Goal: Task Accomplishment & Management: Complete application form

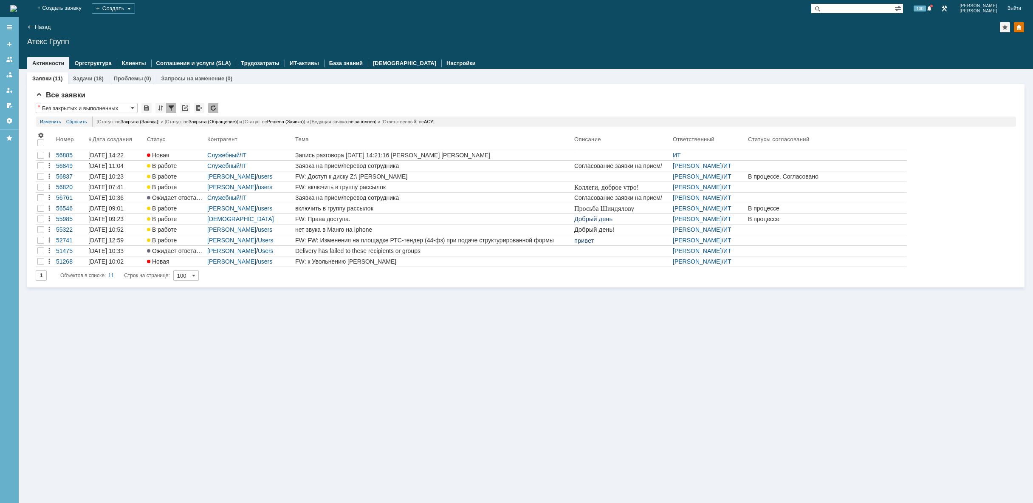
click at [17, 11] on img at bounding box center [13, 8] width 7 height 7
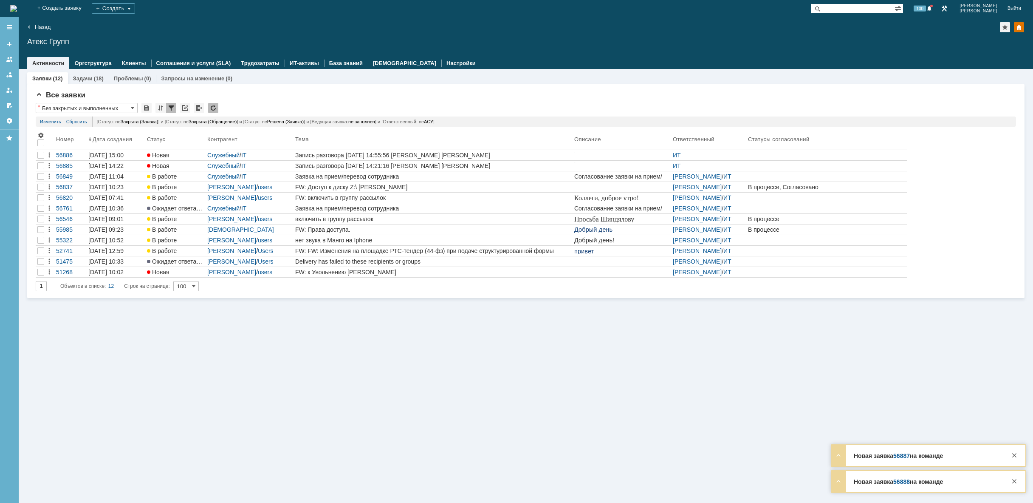
click at [17, 9] on img at bounding box center [13, 8] width 7 height 7
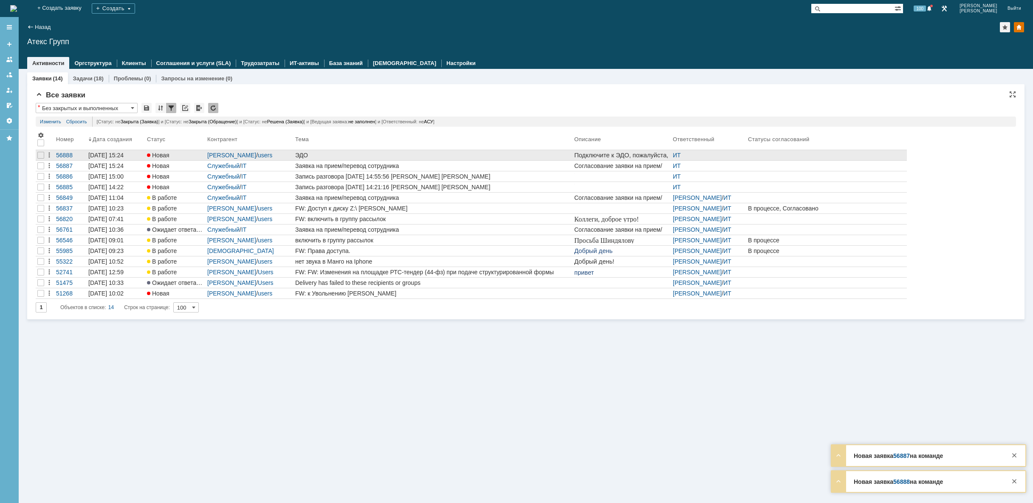
click at [471, 156] on div "ЭДО" at bounding box center [433, 155] width 276 height 7
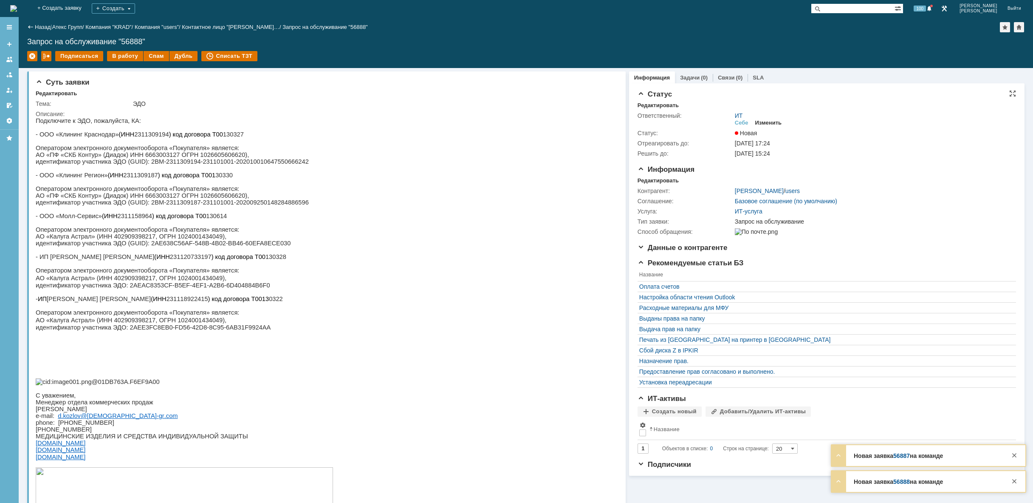
click at [771, 122] on div "Изменить" at bounding box center [769, 122] width 27 height 7
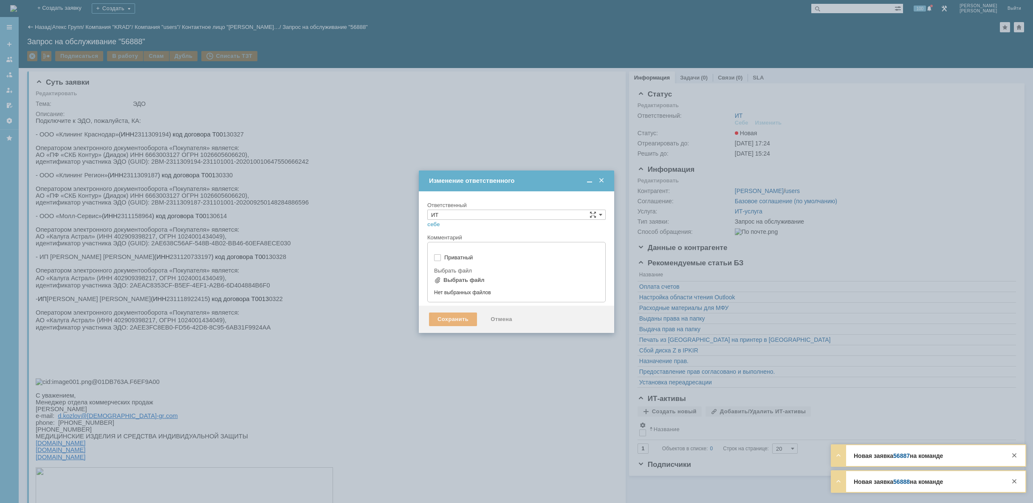
type input "[не указано]"
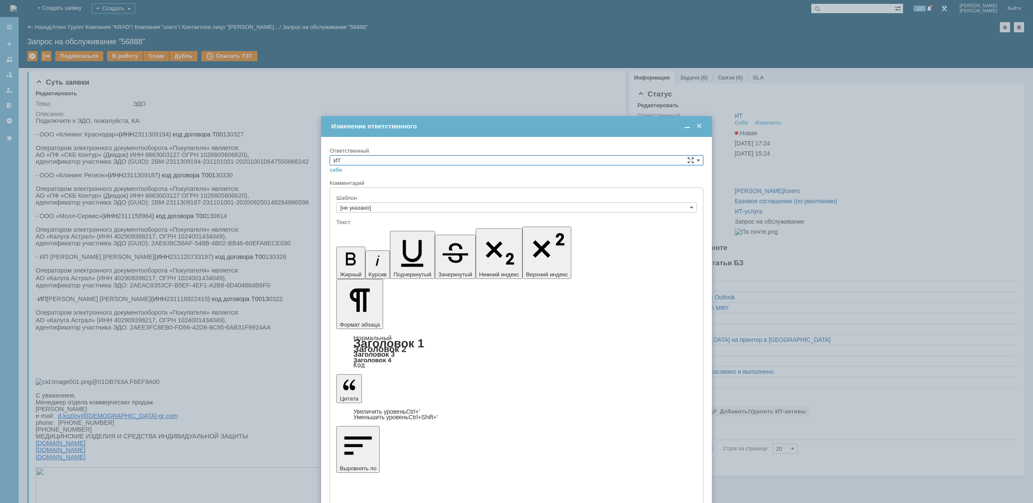
click at [577, 160] on input "ИТ" at bounding box center [517, 160] width 374 height 10
click at [480, 227] on div "АСУ" at bounding box center [516, 230] width 373 height 9
type input "АСУ"
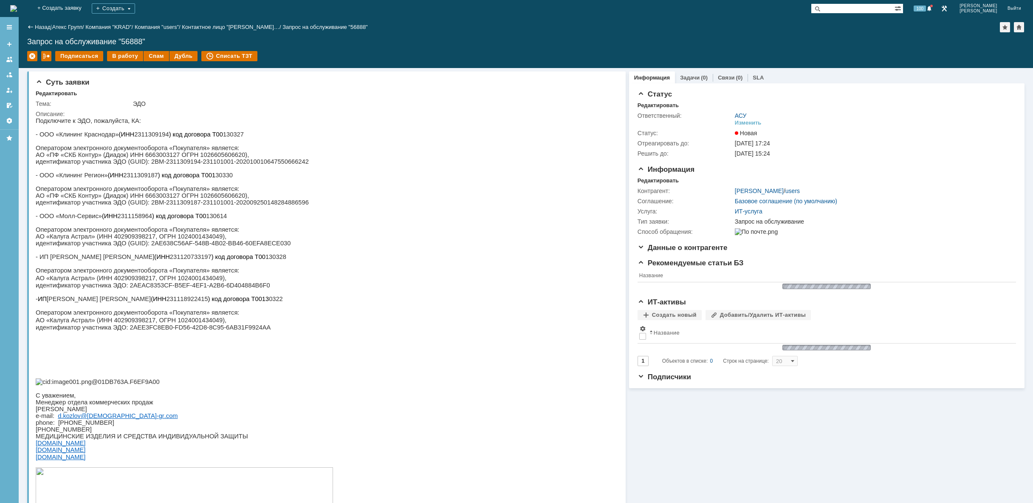
click at [17, 6] on img at bounding box center [13, 8] width 7 height 7
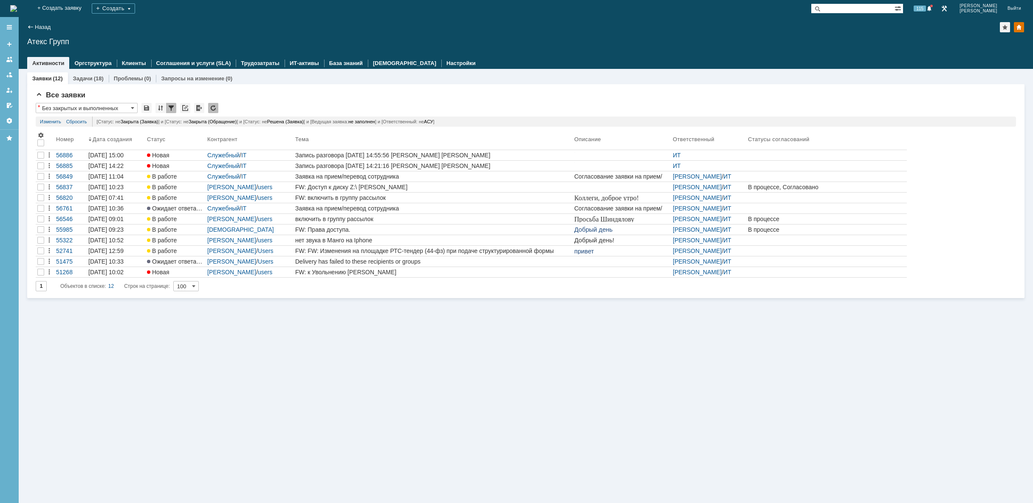
click at [207, 361] on div "Заявки (12) Задачи (18) Проблемы (0) Запросы на изменение (0) Все заявки * Без …" at bounding box center [526, 286] width 1015 height 434
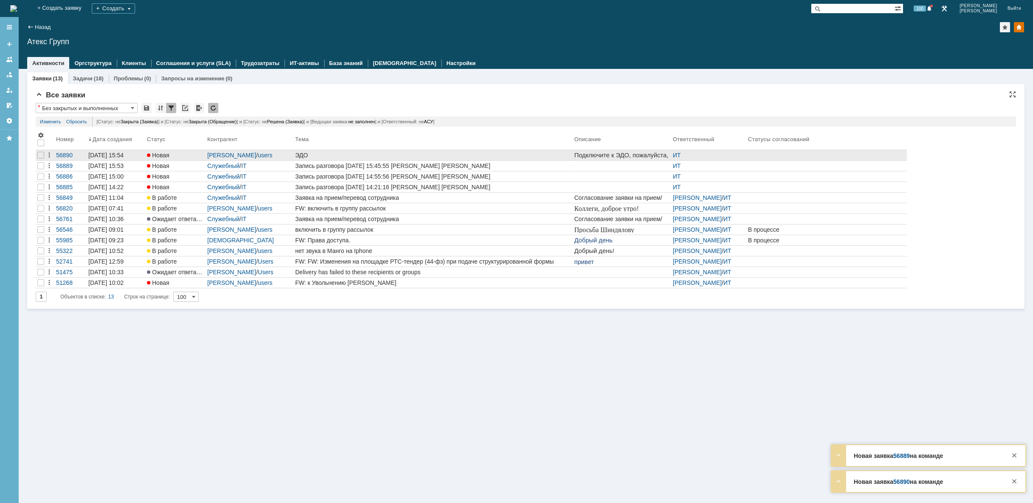
click at [347, 156] on div "ЭДО" at bounding box center [433, 155] width 276 height 7
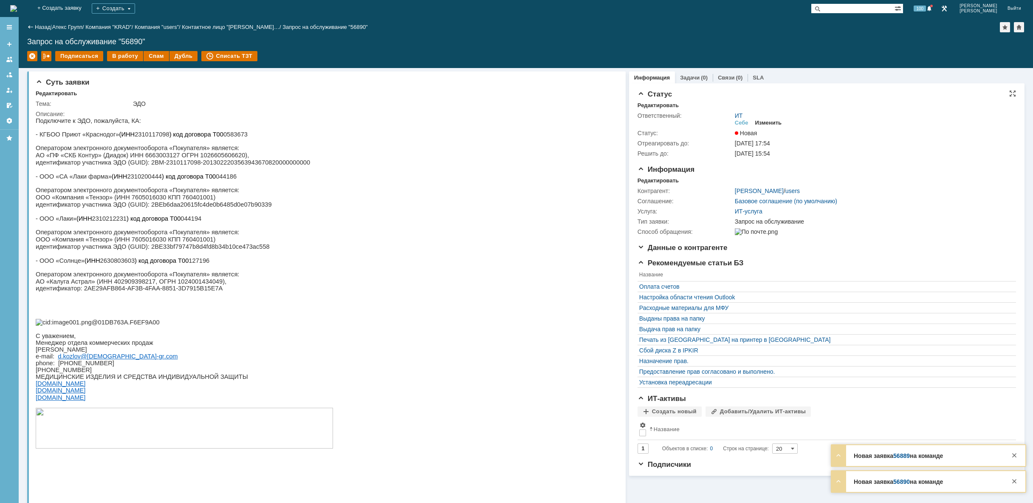
click at [764, 119] on div "Изменить" at bounding box center [769, 122] width 27 height 7
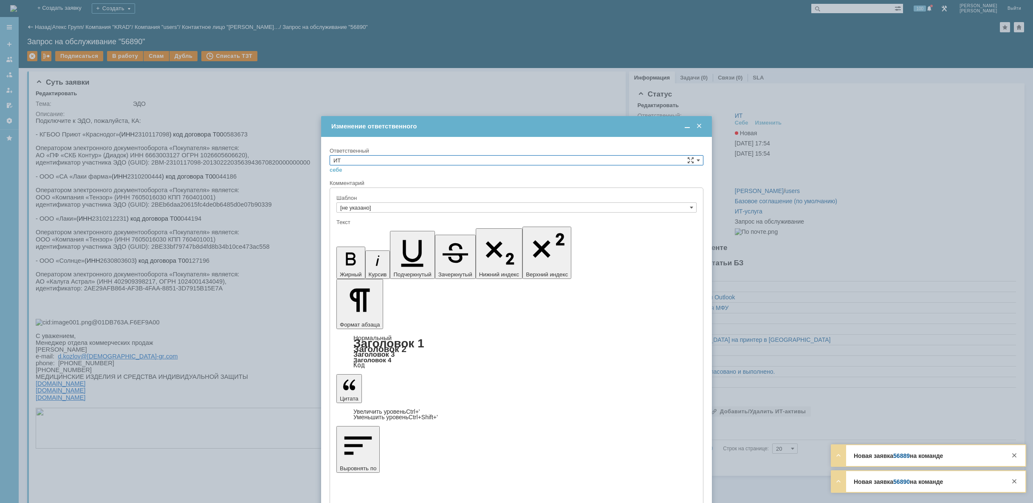
drag, startPoint x: 518, startPoint y: 158, endPoint x: 513, endPoint y: 162, distance: 6.0
click at [517, 158] on input "ИТ" at bounding box center [517, 160] width 374 height 10
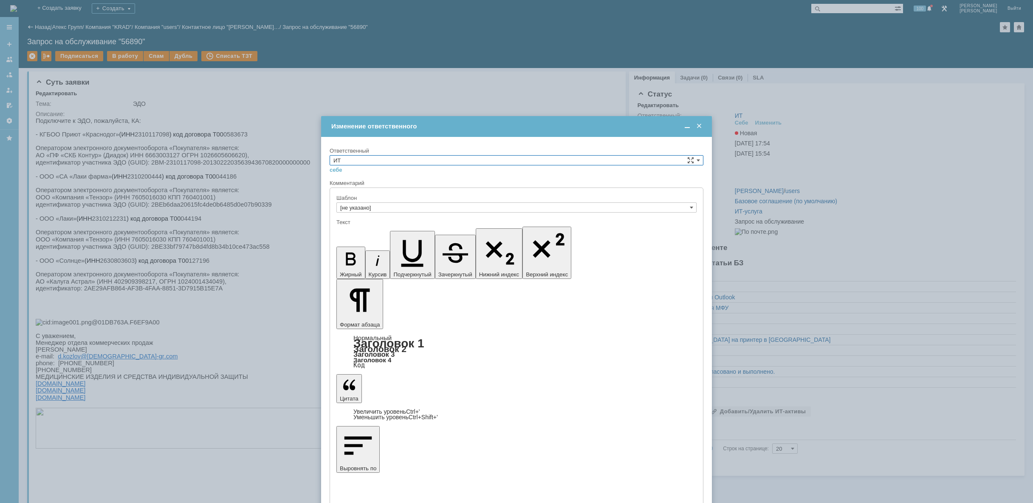
click at [404, 234] on div "АСУ" at bounding box center [516, 230] width 373 height 9
type input "АСУ"
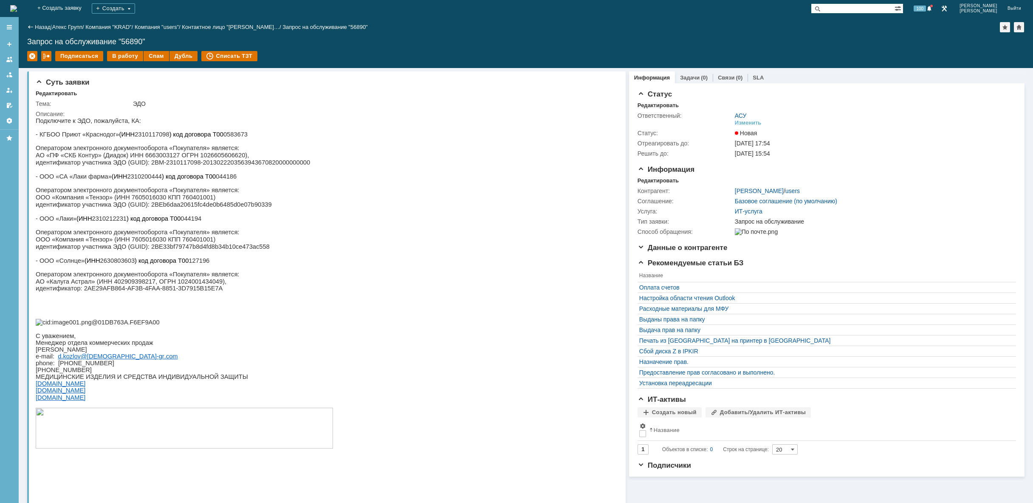
click at [17, 8] on img at bounding box center [13, 8] width 7 height 7
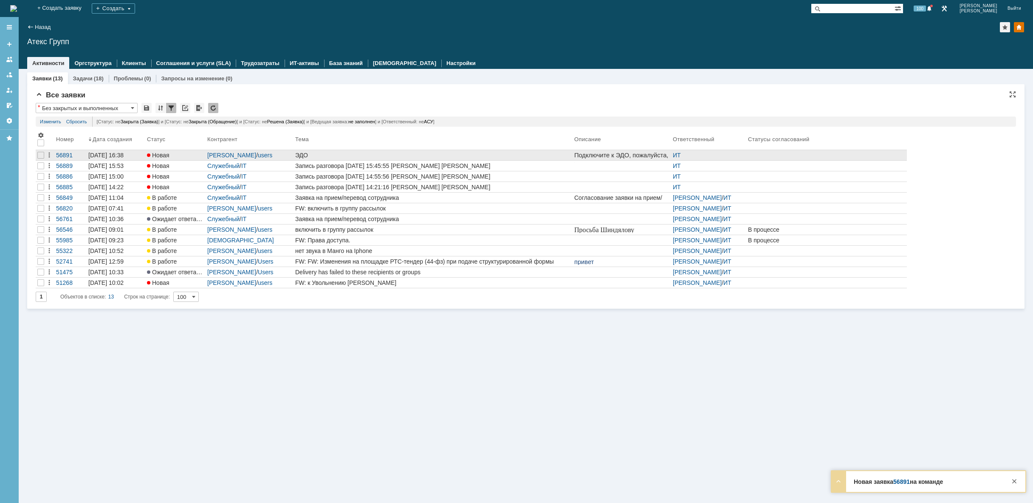
click at [339, 153] on div "ЭДО" at bounding box center [433, 155] width 276 height 7
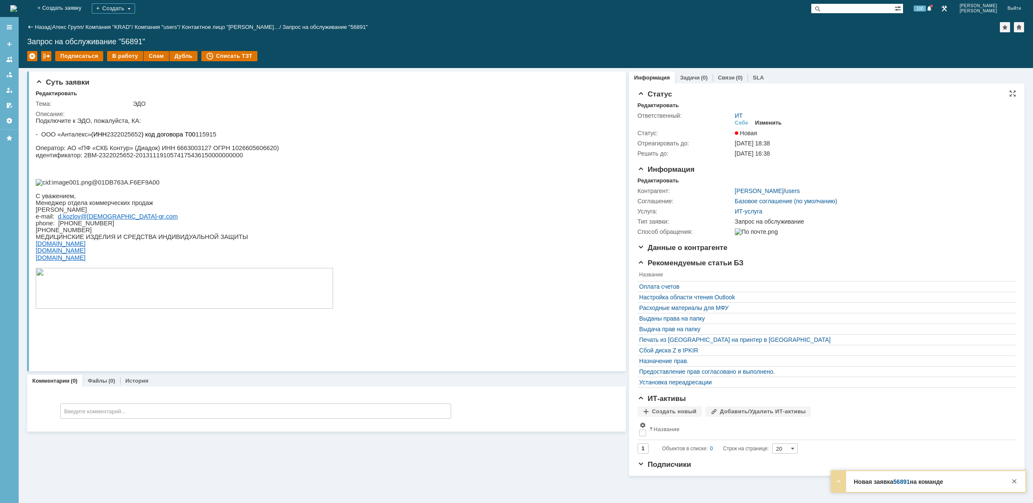
click at [768, 120] on div "Изменить" at bounding box center [769, 122] width 27 height 7
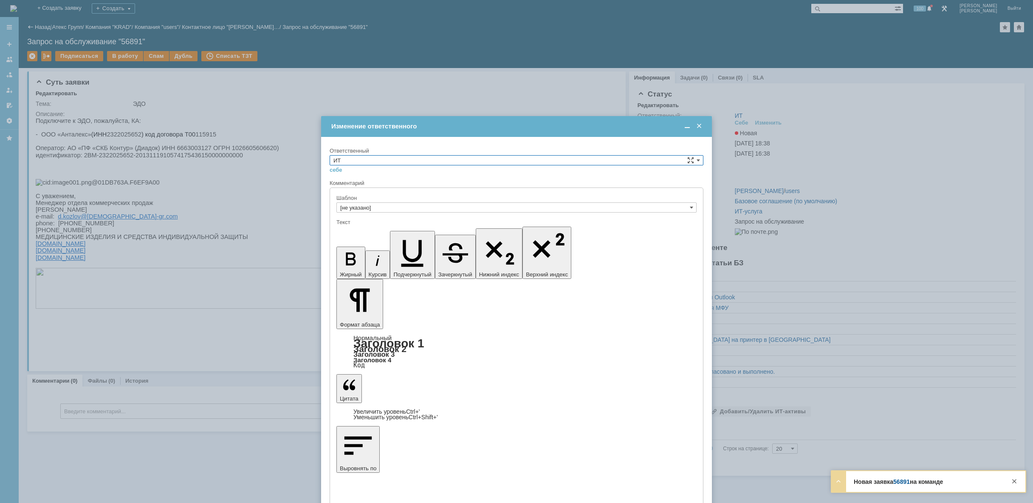
click at [603, 162] on input "ИТ" at bounding box center [517, 160] width 374 height 10
click at [464, 230] on span "АСУ" at bounding box center [517, 230] width 366 height 7
type input "АСУ"
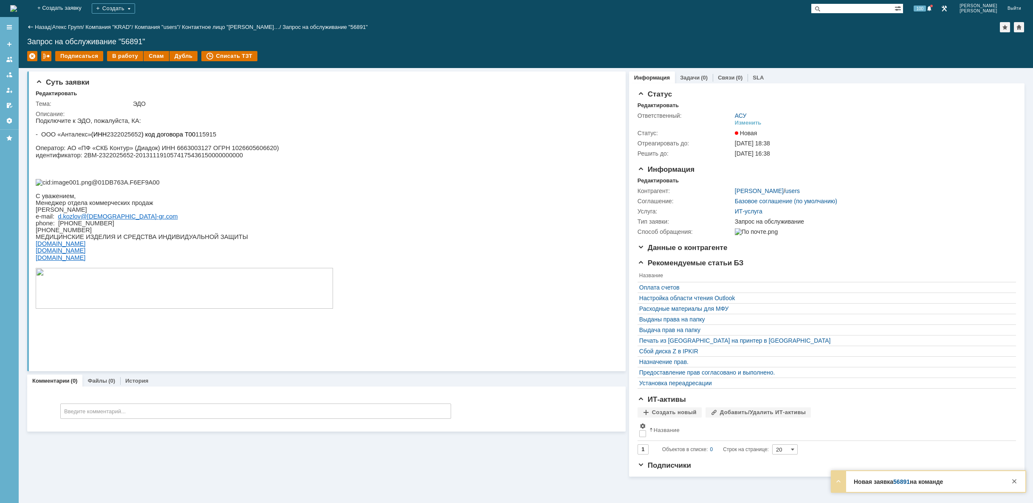
click at [17, 11] on img at bounding box center [13, 8] width 7 height 7
